Goal: Register for event/course

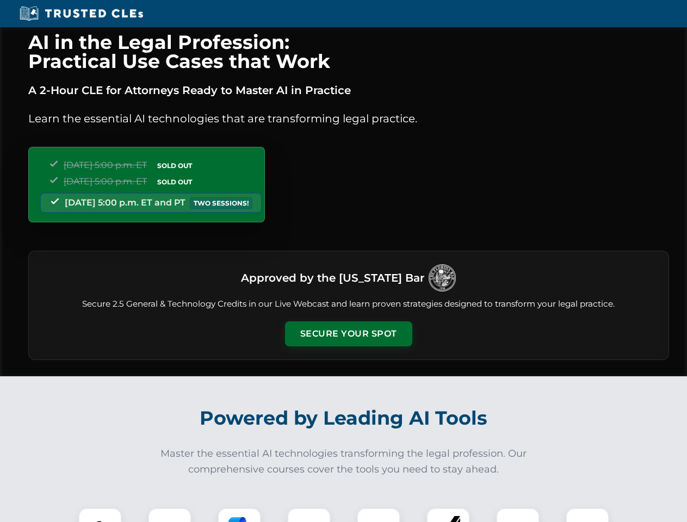
click at [348, 334] on button "Secure Your Spot" at bounding box center [348, 333] width 127 height 25
click at [100, 515] on img at bounding box center [100, 530] width 32 height 32
